Goal: Task Accomplishment & Management: Use online tool/utility

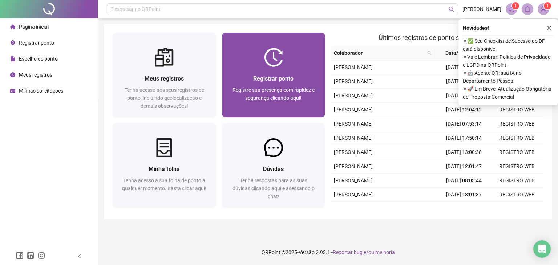
click at [313, 74] on div "Registrar ponto" at bounding box center [274, 78] width 86 height 9
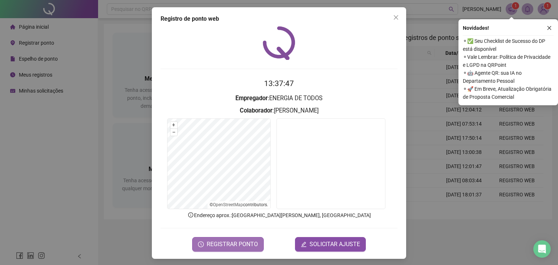
click at [221, 244] on span "REGISTRAR PONTO" at bounding box center [232, 244] width 51 height 9
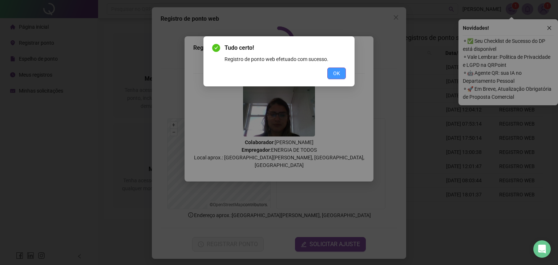
click at [340, 74] on span "OK" at bounding box center [336, 73] width 7 height 8
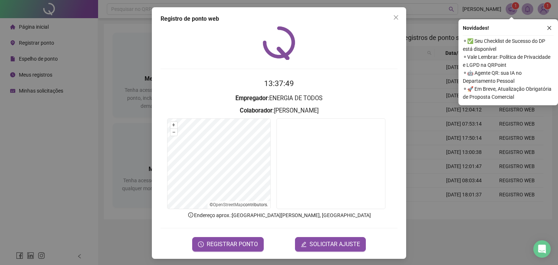
click at [394, 16] on icon "close" at bounding box center [396, 17] width 4 height 4
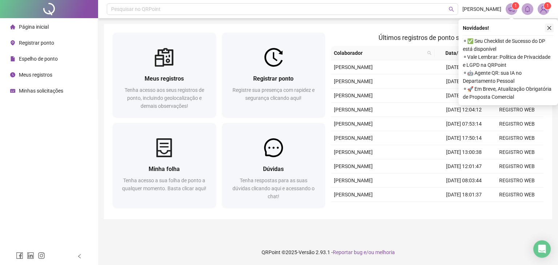
click at [549, 30] on icon "close" at bounding box center [549, 27] width 5 height 5
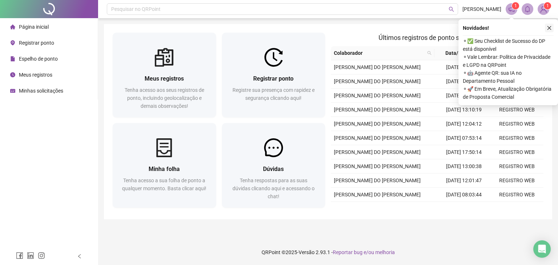
click at [549, 29] on icon "close" at bounding box center [549, 27] width 5 height 5
